Goal: Task Accomplishment & Management: Use online tool/utility

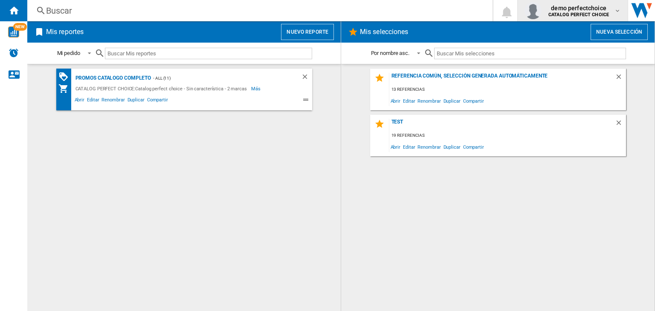
click at [608, 10] on div "demo perfectchoice CATALOG PERFECT CHOICE" at bounding box center [579, 11] width 69 height 14
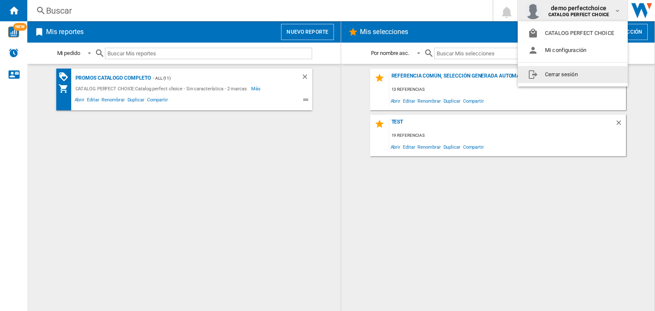
click at [318, 36] on md-backdrop at bounding box center [327, 155] width 655 height 311
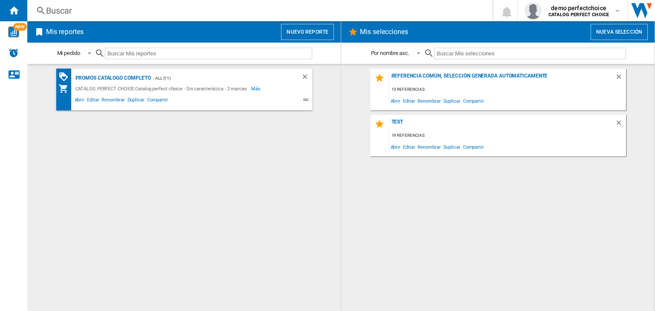
click at [318, 36] on button "Nuevo reporte" at bounding box center [307, 32] width 53 height 16
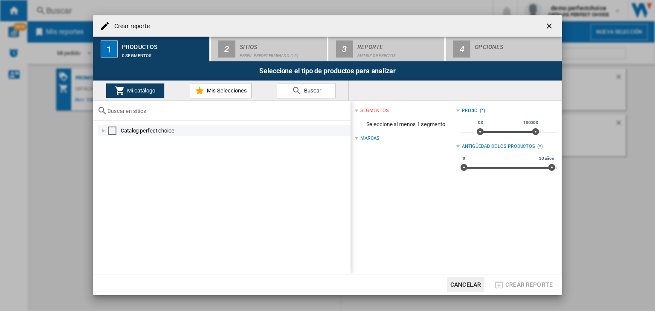
click at [115, 132] on div "Select" at bounding box center [112, 131] width 9 height 9
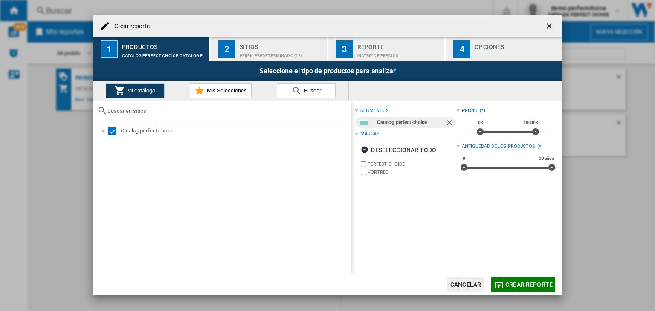
click at [521, 279] on button "Crear reporte" at bounding box center [523, 284] width 64 height 15
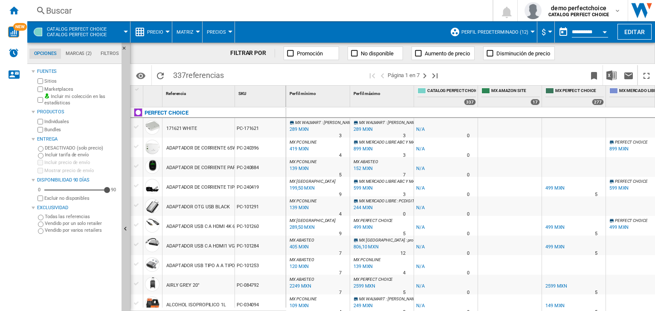
click at [509, 26] on button "Perfil predeterminado (12)" at bounding box center [496, 31] width 71 height 21
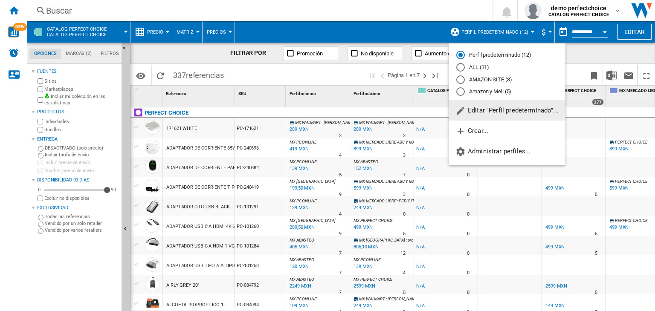
click at [488, 111] on span "Editar "Perfil predeterminado"..." at bounding box center [506, 111] width 103 height 8
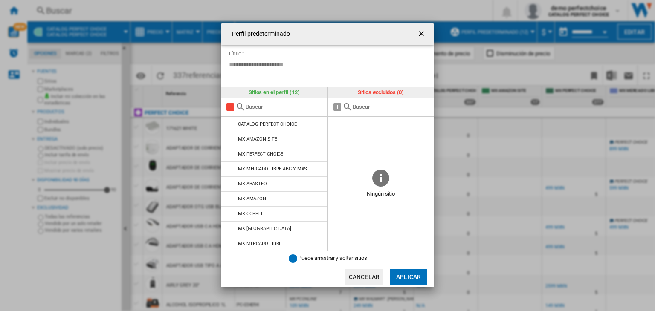
click at [230, 108] on md-icon at bounding box center [230, 107] width 10 height 10
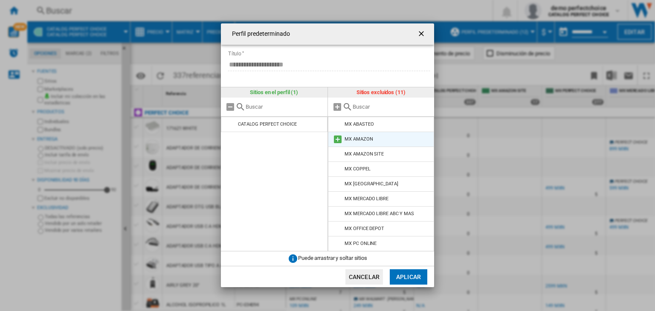
click at [363, 137] on div "MX AMAZON" at bounding box center [358, 139] width 28 height 6
click at [340, 141] on md-icon at bounding box center [337, 139] width 10 height 10
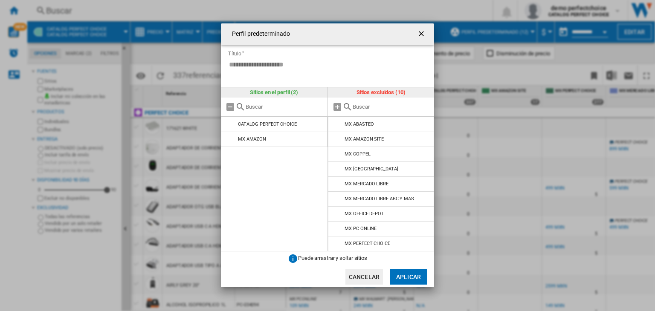
click at [340, 141] on md-icon at bounding box center [337, 139] width 10 height 10
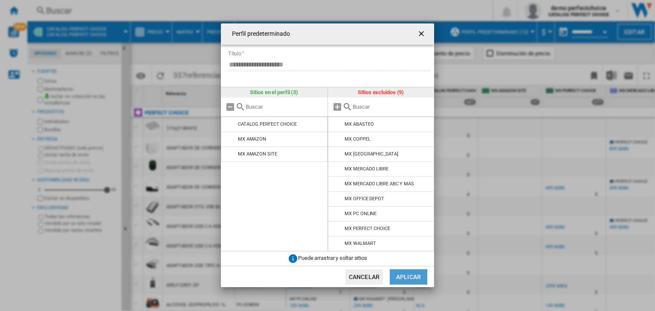
click at [402, 278] on button "Aplicar" at bounding box center [409, 276] width 38 height 15
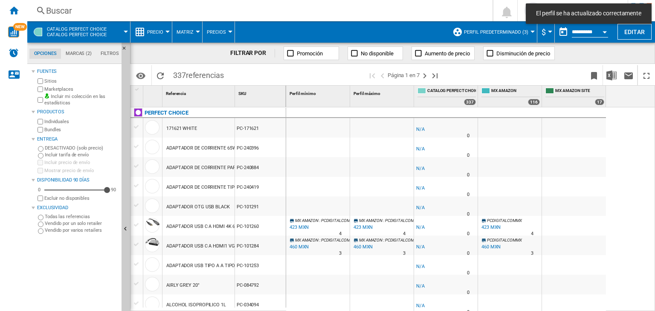
click at [52, 227] on label "Vendido por varios retailers" at bounding box center [81, 230] width 73 height 6
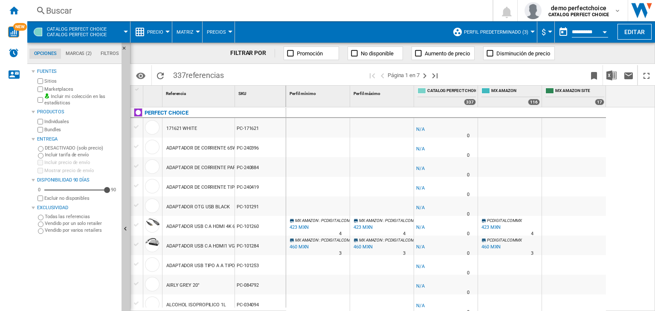
click at [65, 196] on label "Excluir no disponibles" at bounding box center [81, 198] width 74 height 6
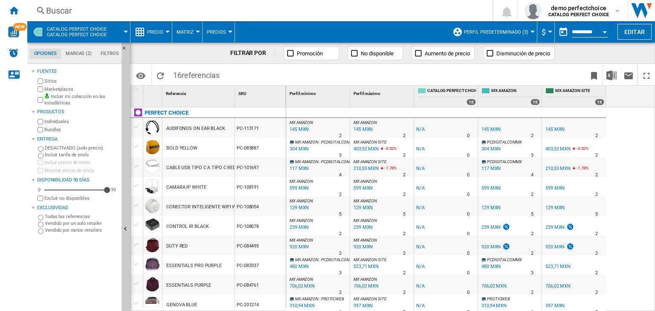
scroll to position [119, 0]
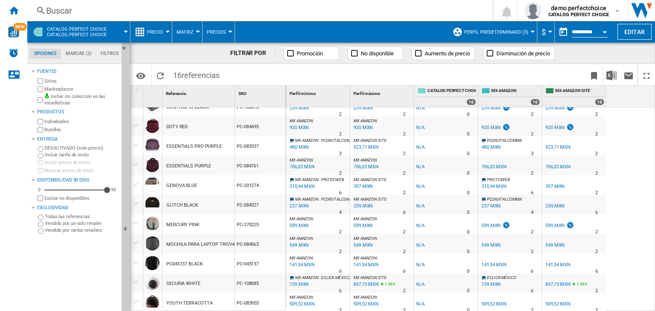
click at [77, 218] on label "Todas las referencias" at bounding box center [81, 217] width 73 height 6
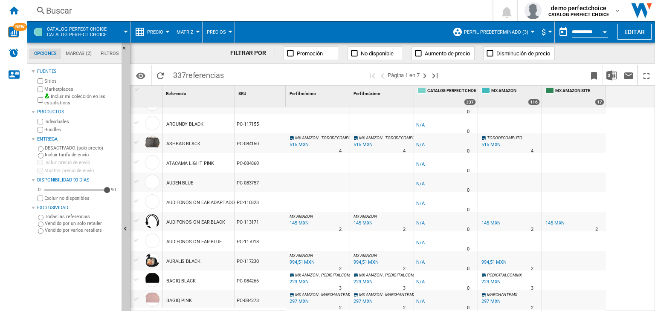
scroll to position [384, 0]
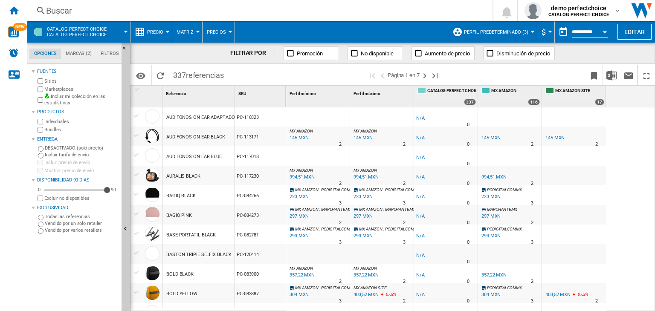
click at [501, 178] on div "994,51 MXN" at bounding box center [493, 177] width 25 height 6
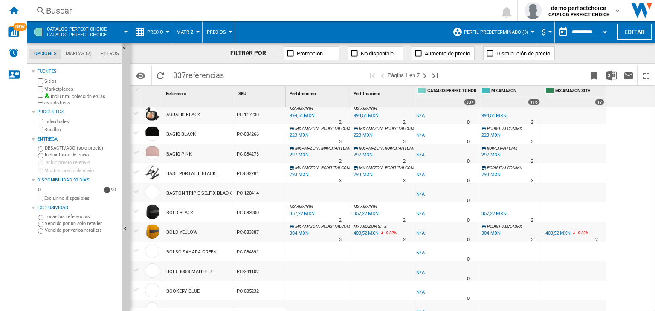
scroll to position [402, 0]
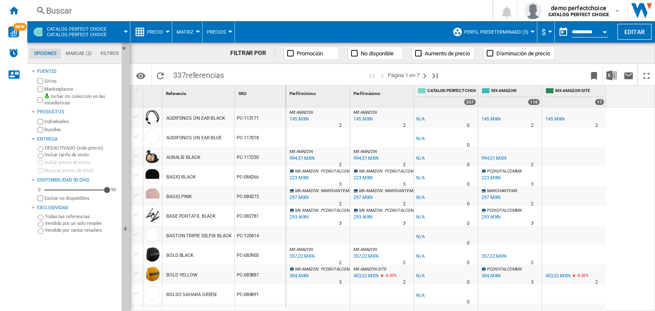
click at [486, 157] on div "994,51 MXN" at bounding box center [493, 159] width 25 height 6
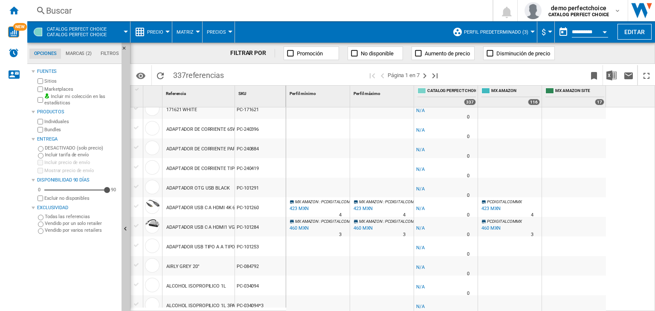
scroll to position [0, 0]
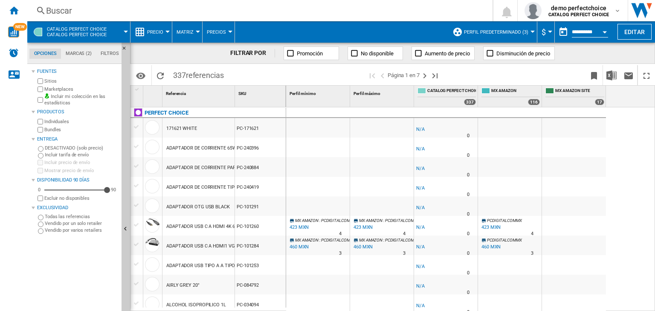
click at [86, 223] on label "Vendido por un solo retailer" at bounding box center [81, 223] width 73 height 6
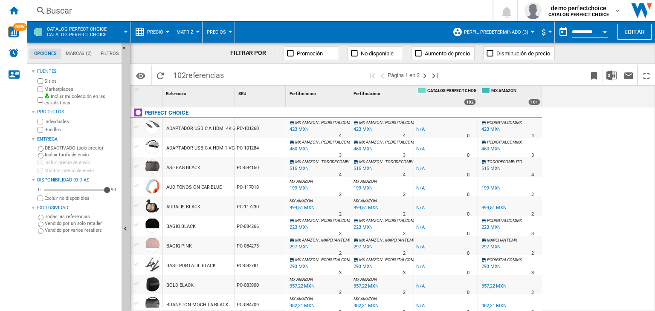
click at [64, 87] on label "Marketplaces" at bounding box center [81, 89] width 74 height 6
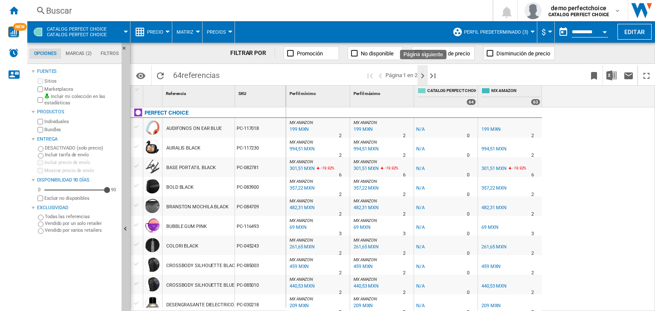
click at [422, 75] on ng-md-icon "Página siguiente" at bounding box center [422, 76] width 10 height 10
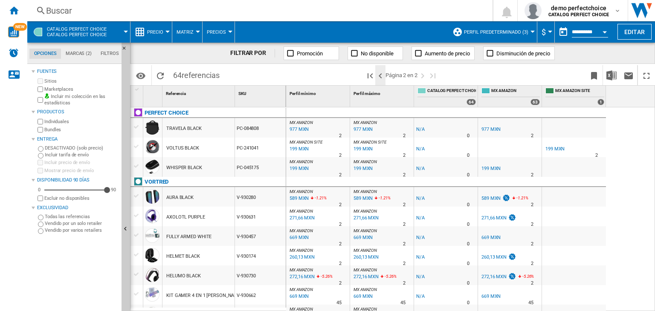
click at [379, 74] on ng-md-icon ">Página anterior" at bounding box center [380, 76] width 10 height 10
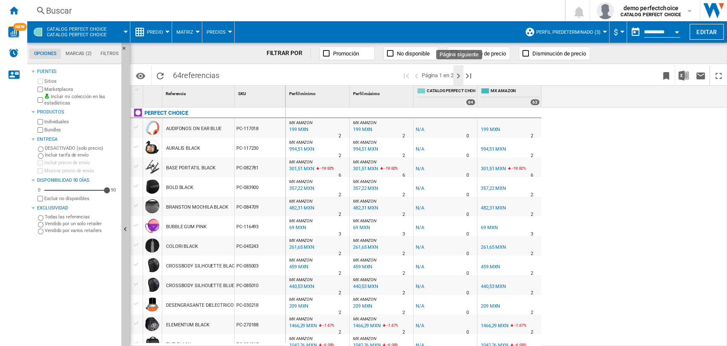
click at [460, 76] on ng-md-icon "Página siguiente" at bounding box center [458, 76] width 10 height 10
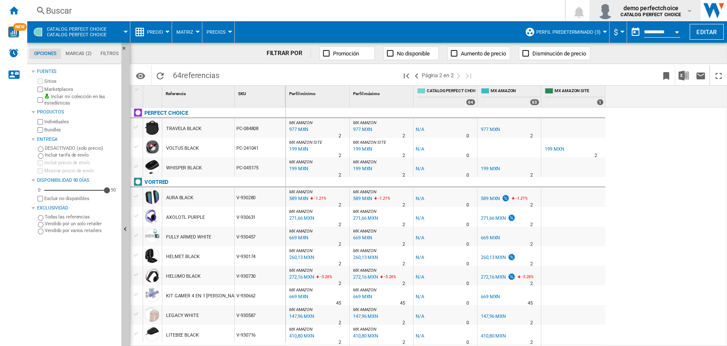
click at [654, 9] on span "demo perfectchoice" at bounding box center [651, 8] width 61 height 9
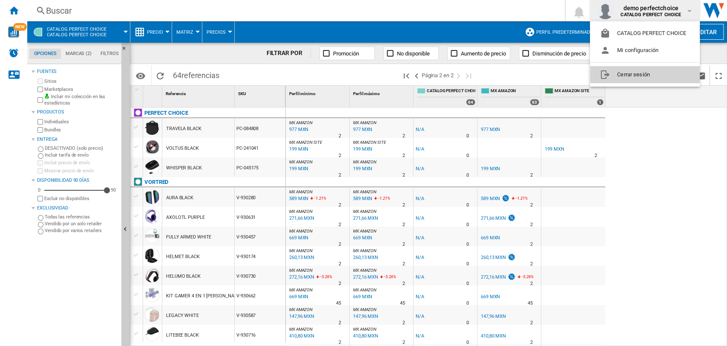
click at [654, 72] on button "Cerrar sesión" at bounding box center [645, 74] width 110 height 17
